Goal: Find specific page/section: Find specific page/section

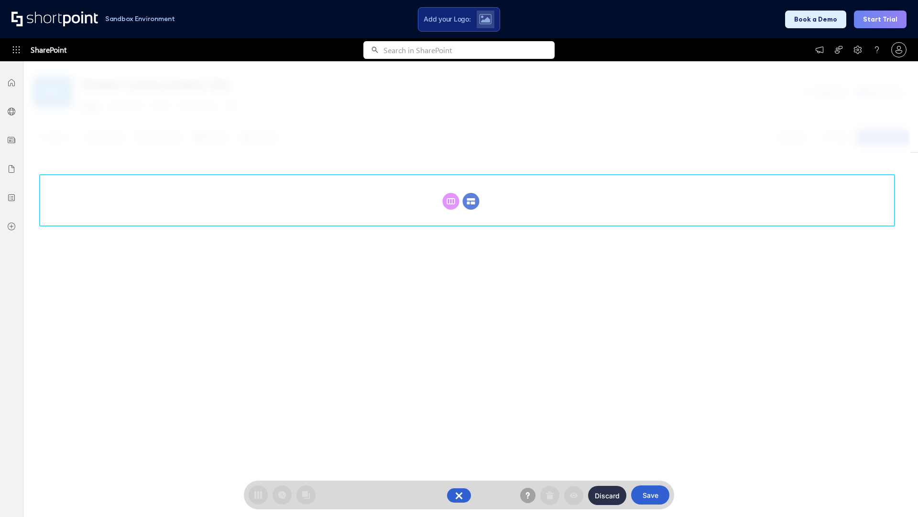
scroll to position [132, 0]
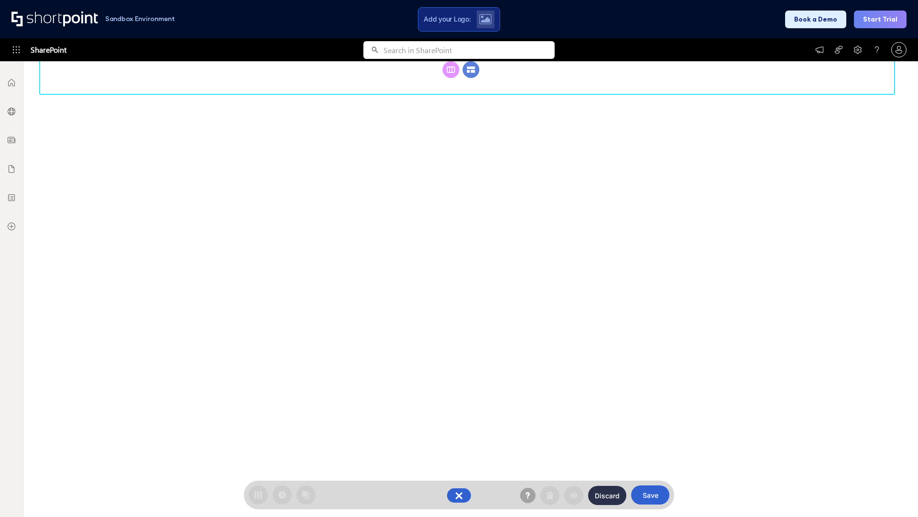
click at [471, 78] on circle at bounding box center [471, 69] width 17 height 17
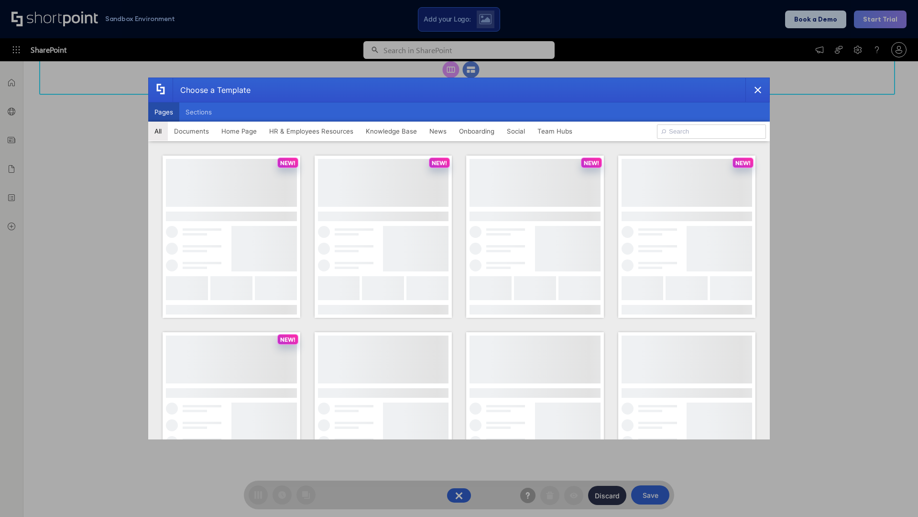
scroll to position [0, 0]
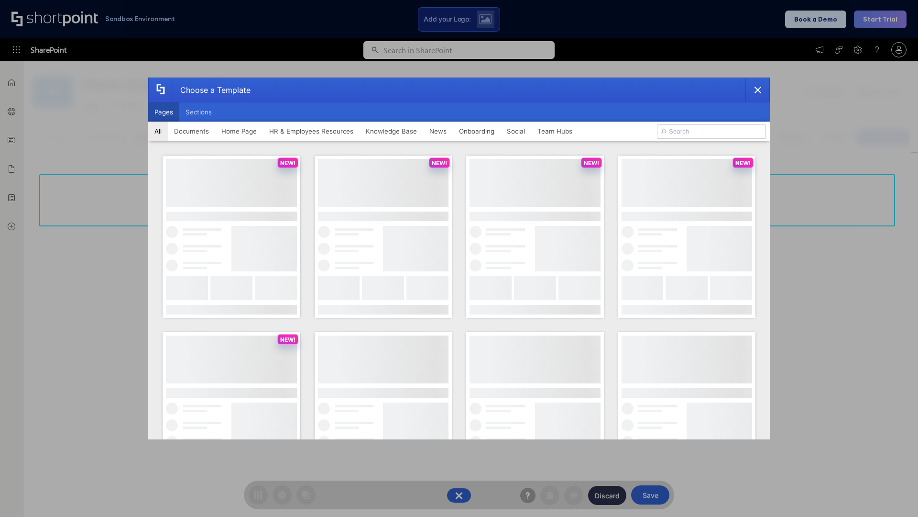
click at [164, 112] on button "Pages" at bounding box center [163, 111] width 31 height 19
type input "Knowledge Portal 3"
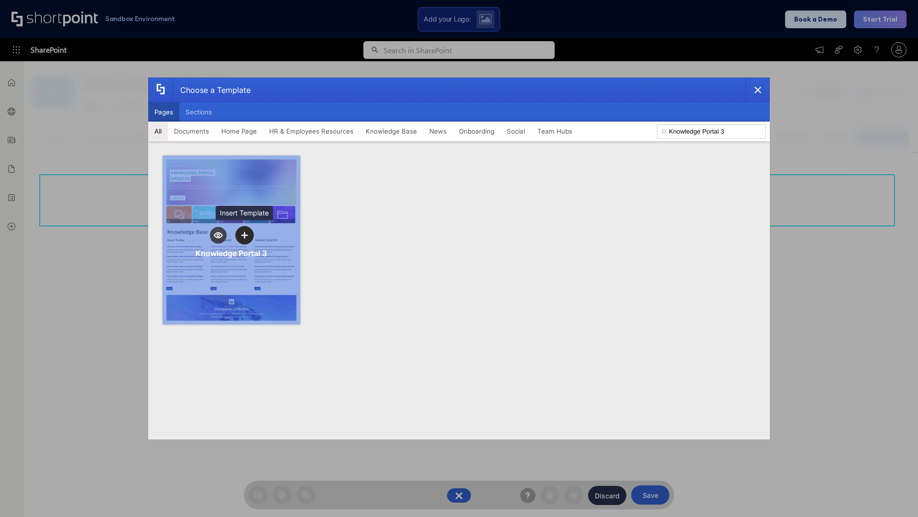
click at [244, 235] on icon "template selector" at bounding box center [244, 234] width 7 height 7
